Goal: Task Accomplishment & Management: Manage account settings

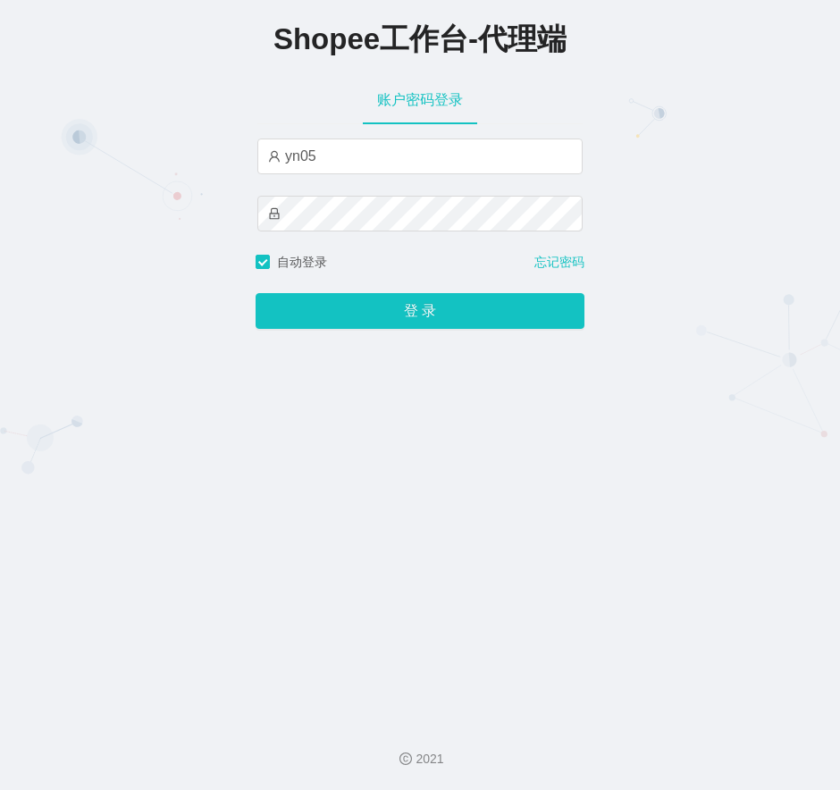
type input "yn05"
click at [255, 293] on button "登 录" at bounding box center [419, 311] width 329 height 36
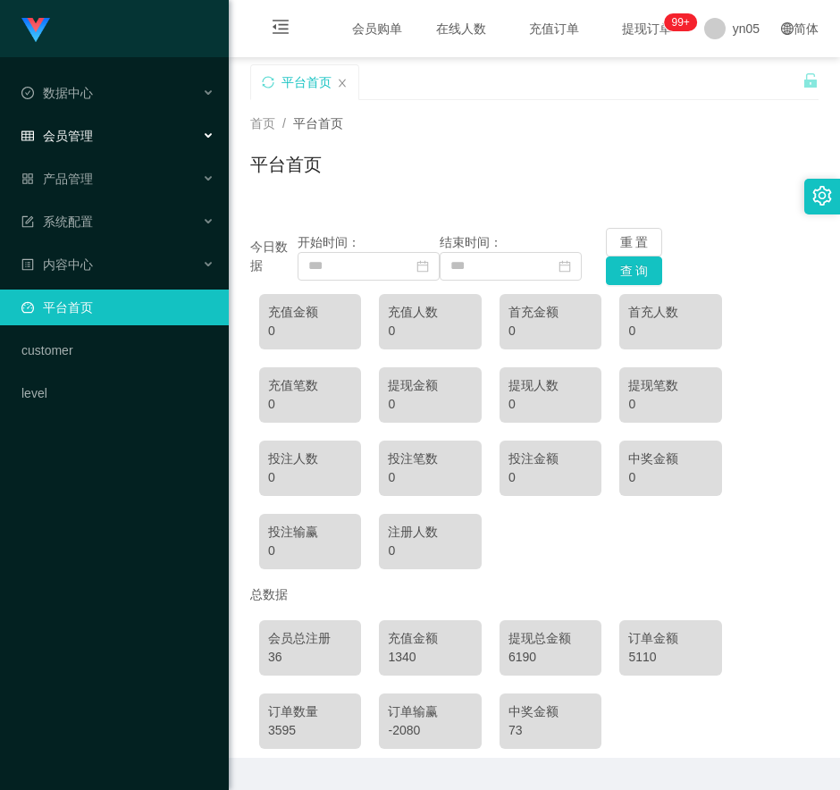
click at [30, 138] on icon "图标: table" at bounding box center [27, 135] width 13 height 10
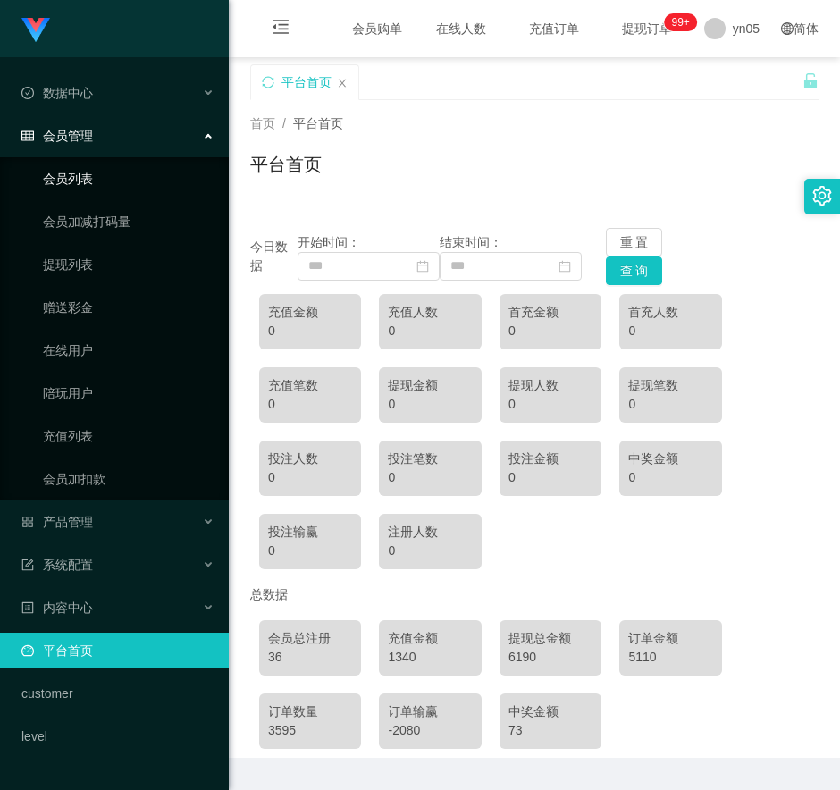
click at [96, 179] on link "会员列表" at bounding box center [129, 179] width 172 height 36
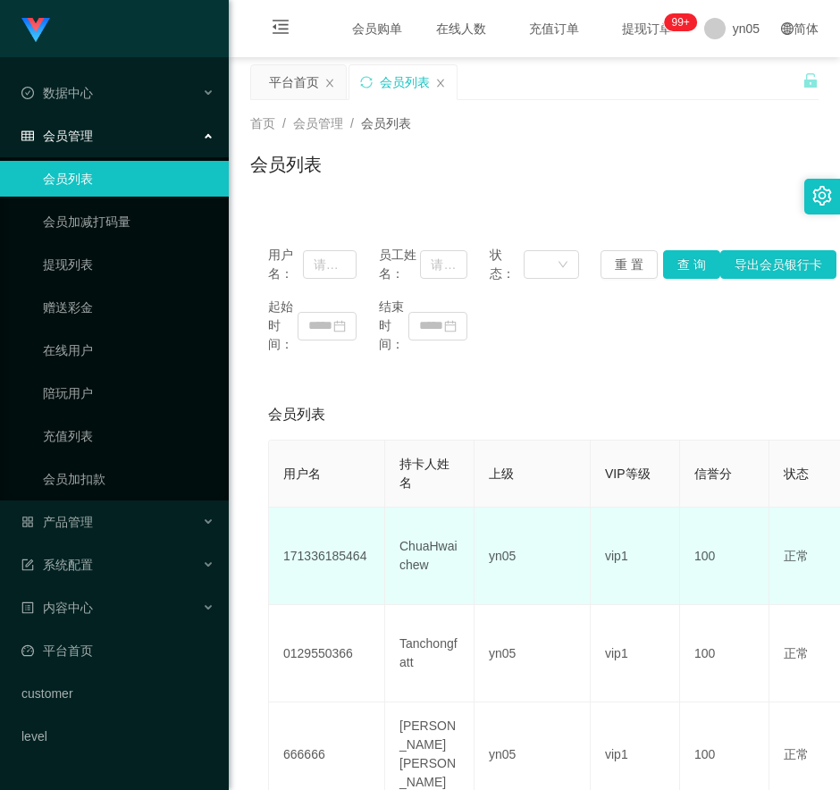
click at [324, 560] on td "171336185464" at bounding box center [327, 555] width 116 height 97
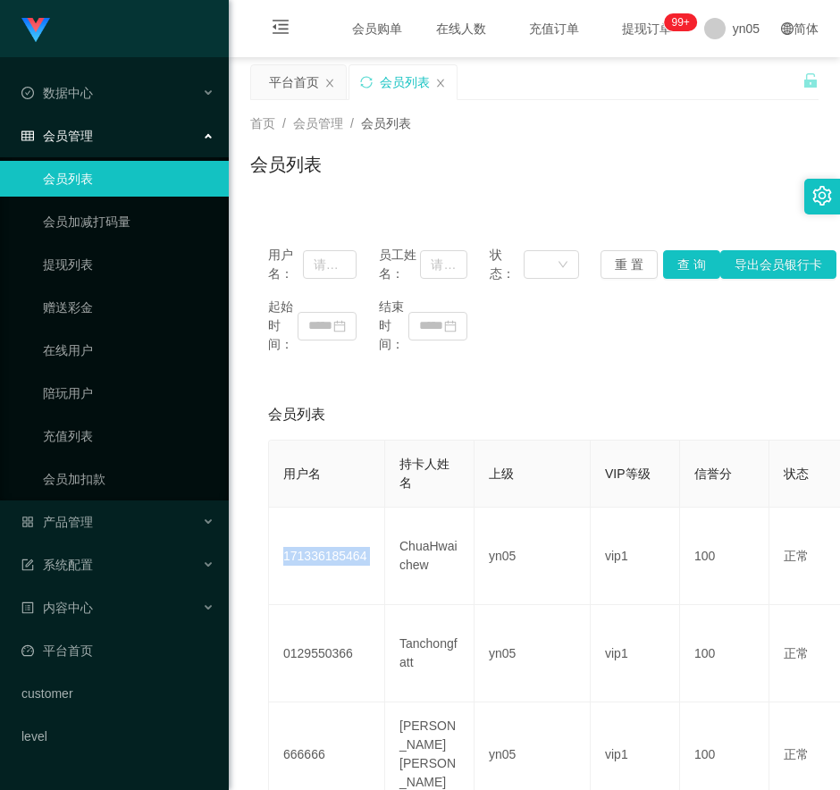
copy td "171336185464"
